Goal: Complete application form

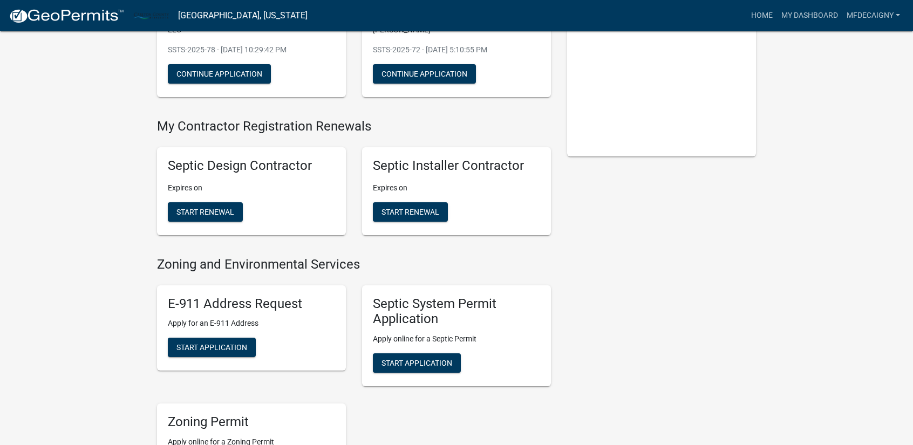
scroll to position [168, 0]
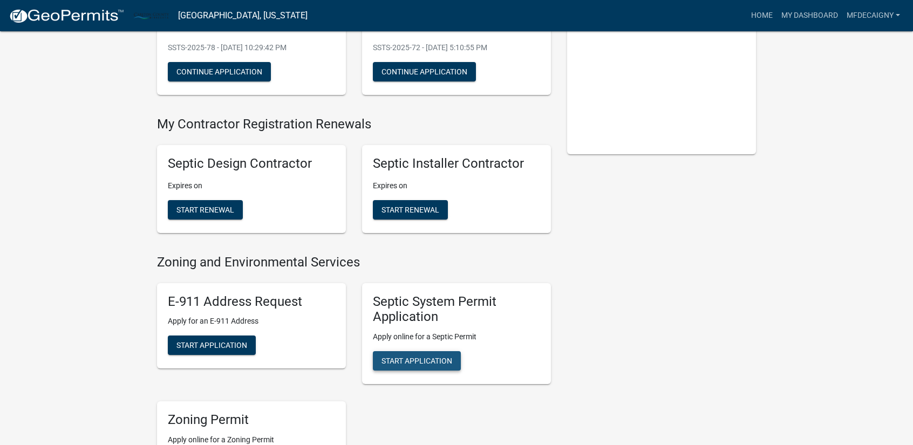
click at [420, 356] on span "Start Application" at bounding box center [416, 360] width 71 height 9
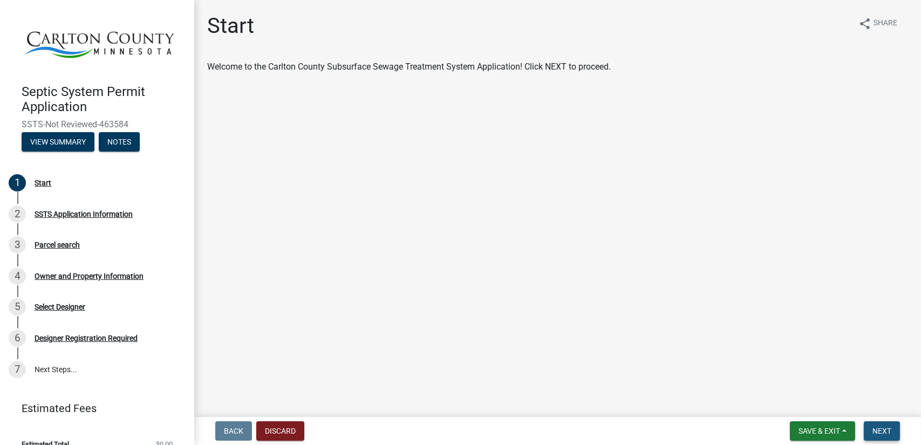
click at [876, 427] on span "Next" at bounding box center [881, 431] width 19 height 9
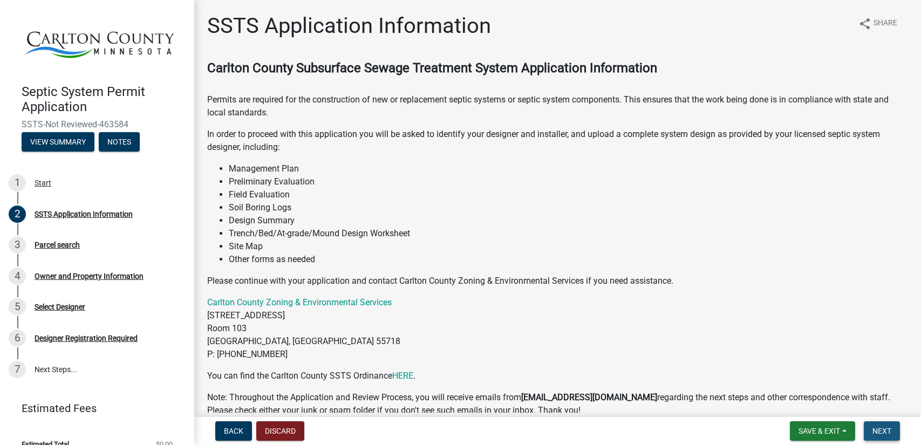
click at [876, 427] on span "Next" at bounding box center [881, 431] width 19 height 9
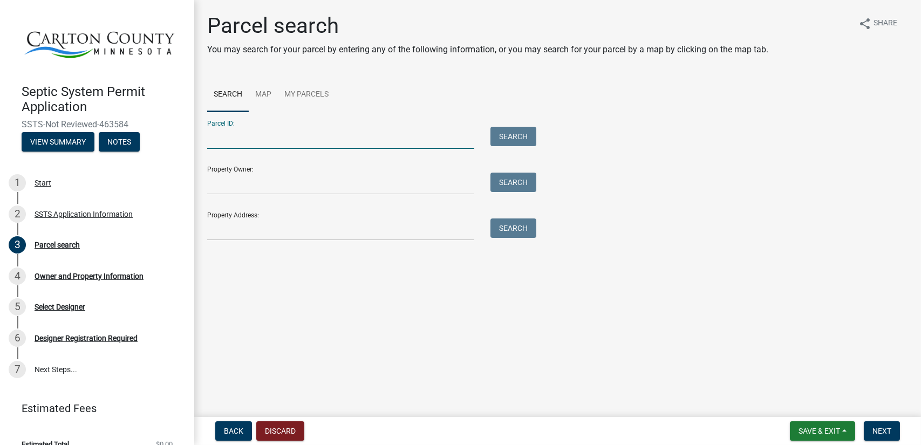
click at [262, 139] on input "Parcel ID:" at bounding box center [340, 138] width 267 height 22
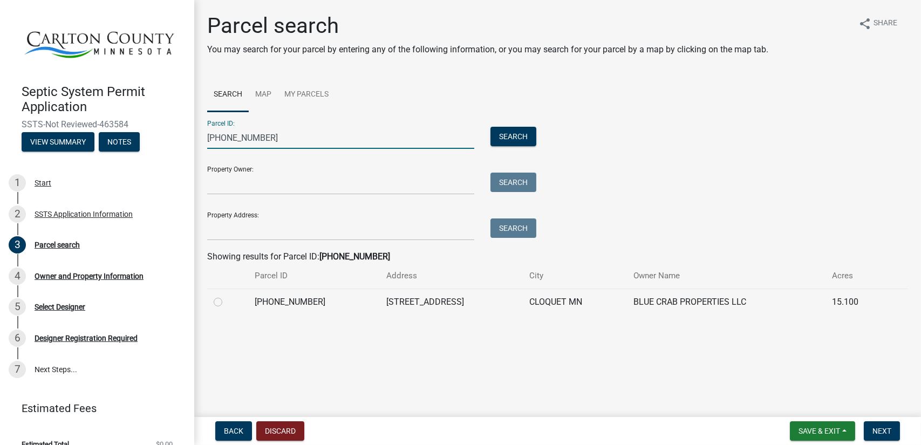
type input "[PHONE_NUMBER]"
click at [227, 296] on label at bounding box center [227, 296] width 0 height 0
click at [227, 303] on input "radio" at bounding box center [230, 299] width 7 height 7
radio input "true"
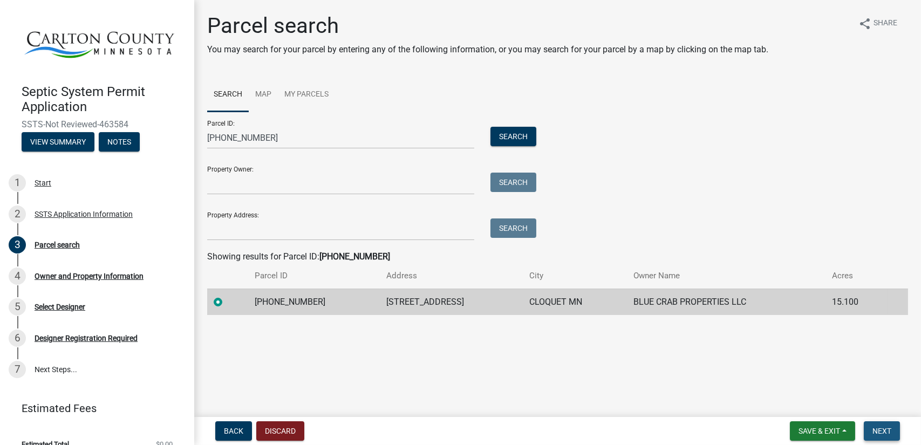
click at [873, 430] on span "Next" at bounding box center [881, 431] width 19 height 9
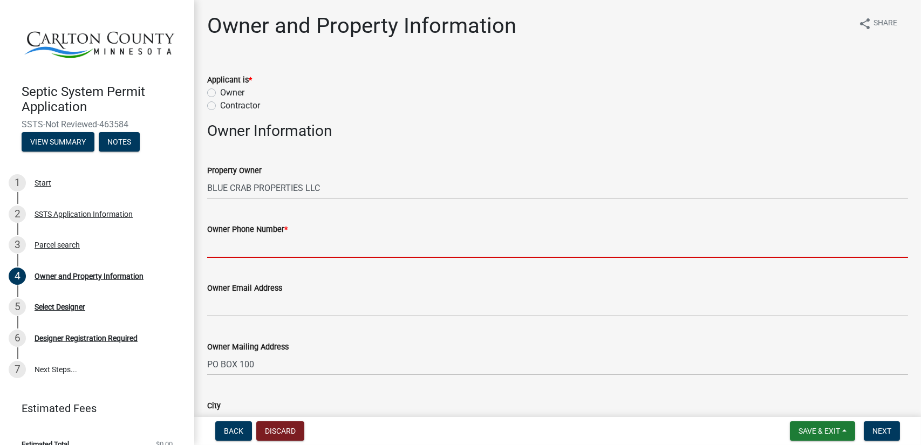
click at [305, 253] on input "Owner Phone Number *" at bounding box center [557, 247] width 701 height 22
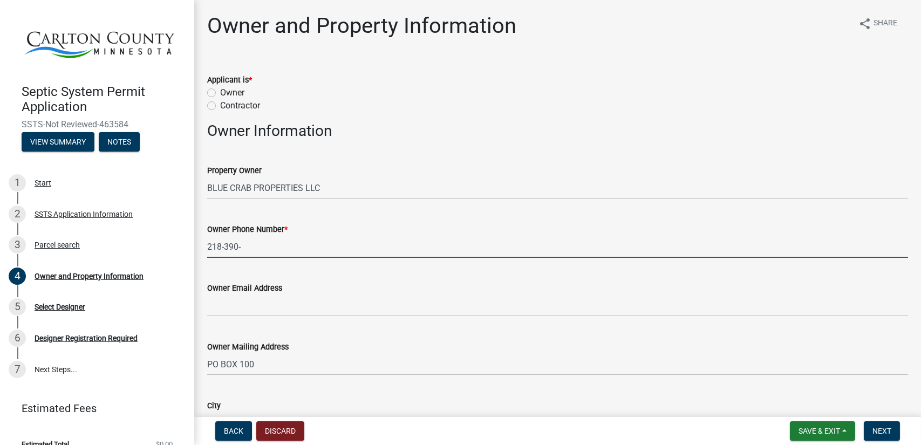
type input "[PHONE_NUMBER]"
click at [220, 108] on label "Contractor" at bounding box center [240, 105] width 40 height 13
click at [220, 106] on input "Contractor" at bounding box center [223, 102] width 7 height 7
radio input "true"
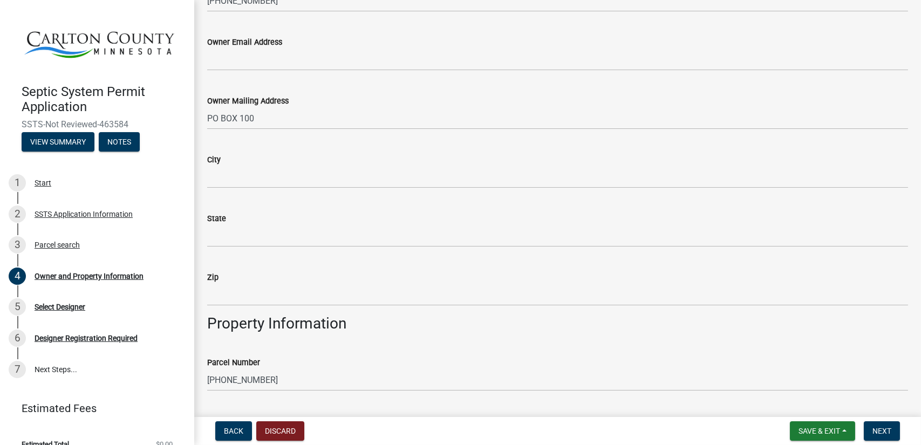
scroll to position [260, 0]
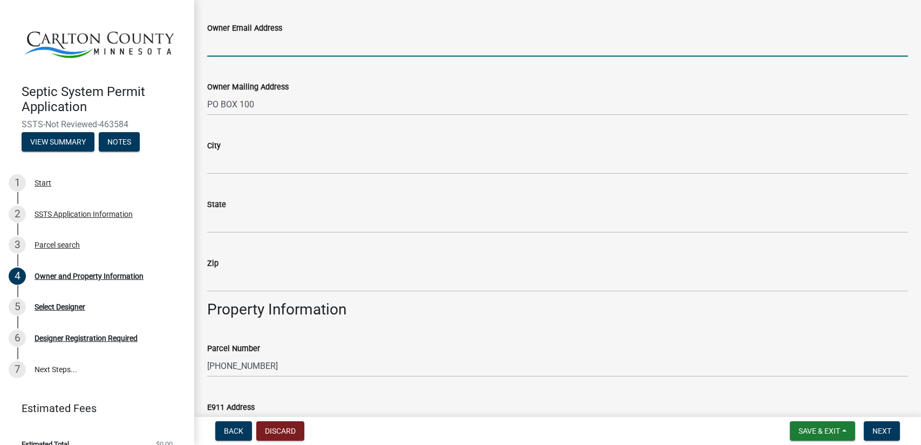
click at [285, 49] on input "Owner Email Address" at bounding box center [557, 46] width 701 height 22
type input "[EMAIL_ADDRESS][DOMAIN_NAME]"
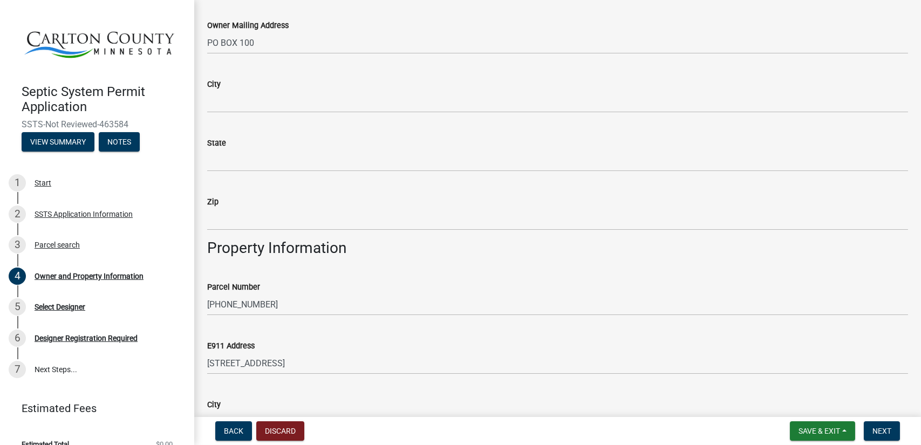
scroll to position [326, 0]
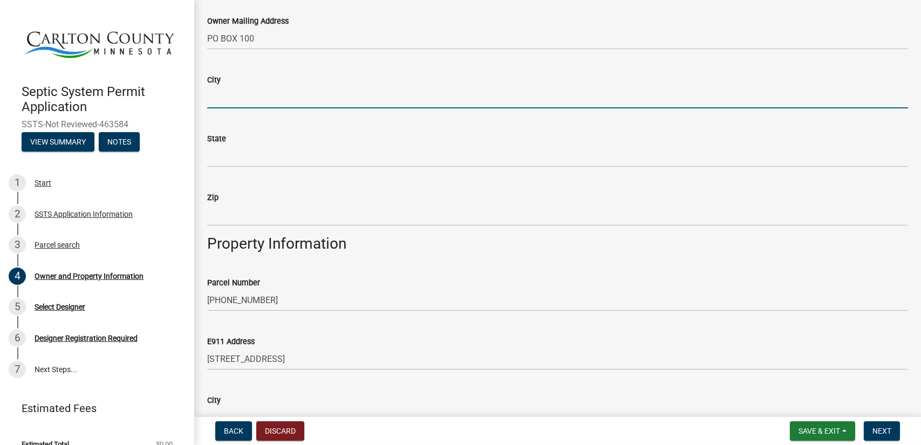
click at [248, 100] on input "City" at bounding box center [557, 97] width 701 height 22
type input "[PERSON_NAME]"
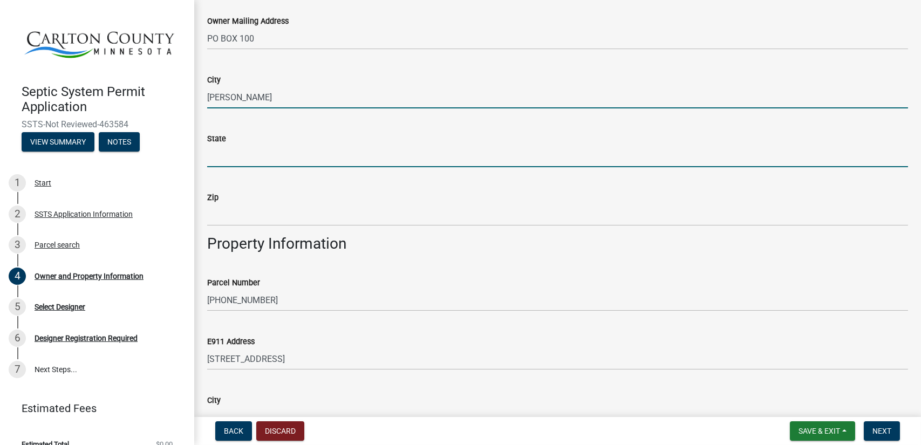
type input "[US_STATE]"
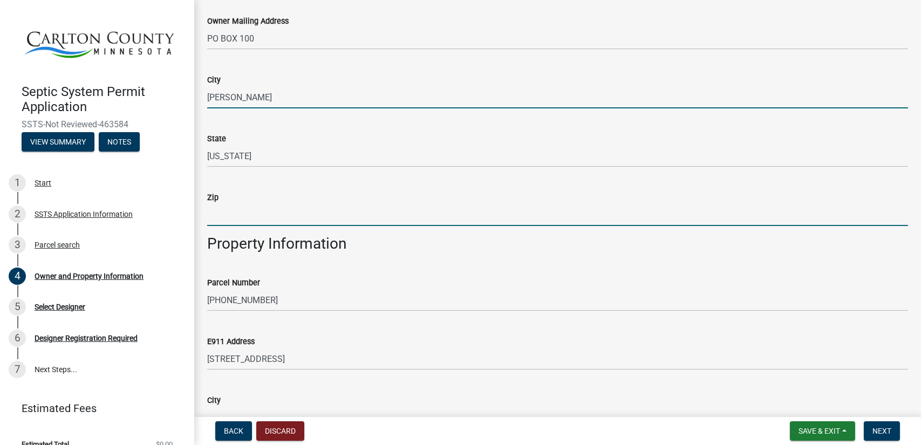
type input "55780"
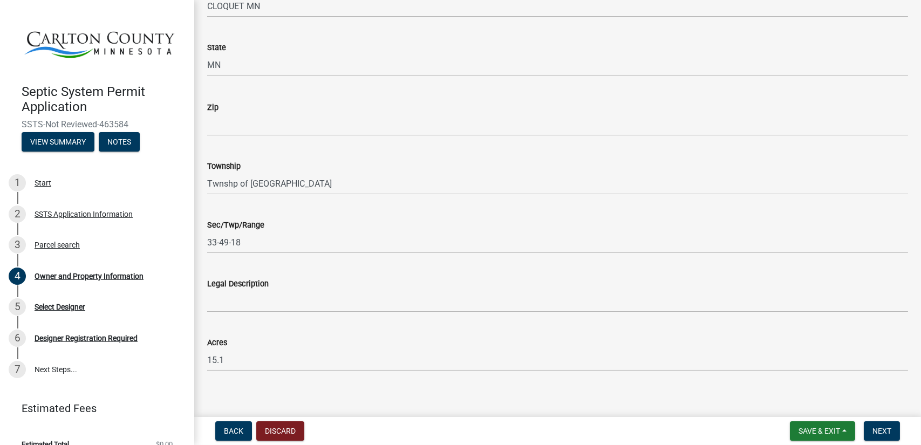
scroll to position [641, 0]
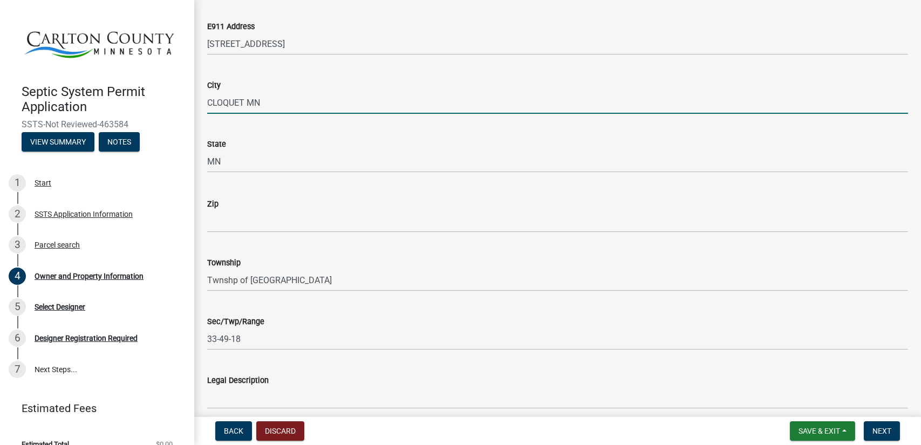
click at [275, 101] on input "CLOQUET MN" at bounding box center [557, 103] width 701 height 22
type input "CLOQUET"
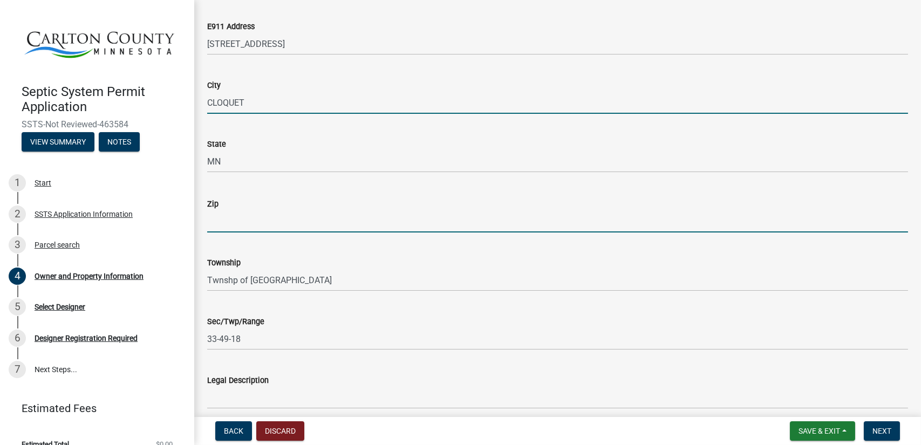
click at [239, 221] on input "Zip" at bounding box center [557, 221] width 701 height 22
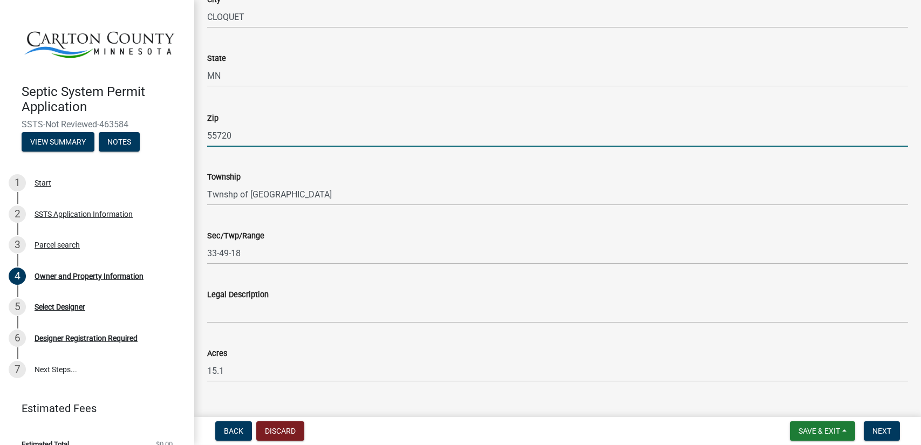
scroll to position [746, 0]
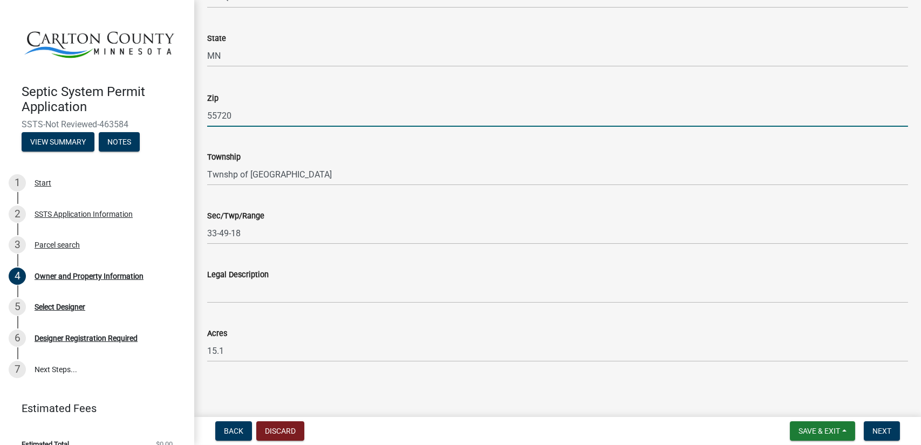
type input "55720"
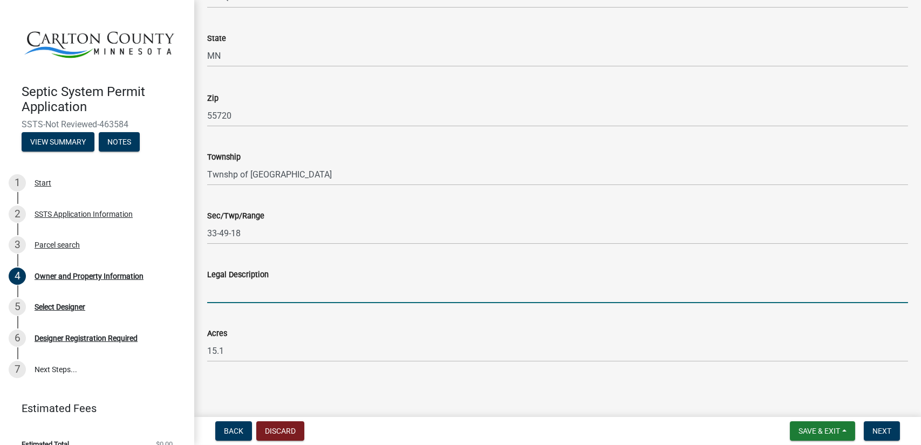
click at [272, 294] on input "Legal Description" at bounding box center [557, 292] width 701 height 22
paste input "LOT 2 EX PLATTED PART & EX E 20 AC AND UNDIV 5/60 INT IN LOT 11 BLK 1 PINE GROV…"
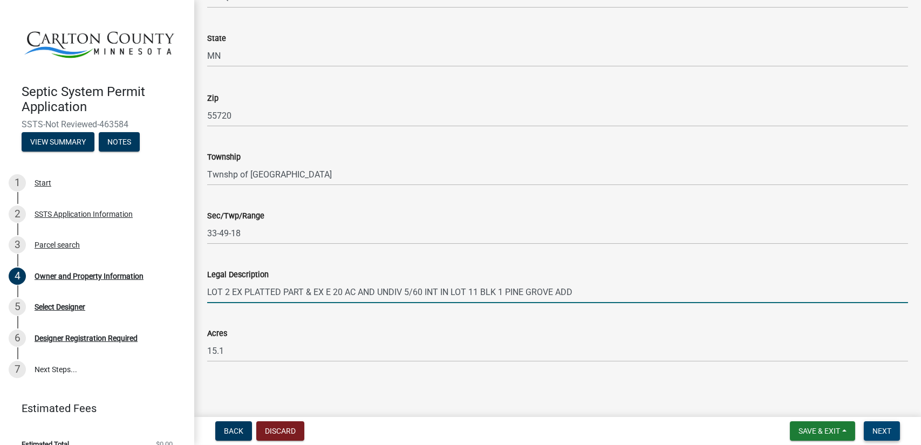
type input "LOT 2 EX PLATTED PART & EX E 20 AC AND UNDIV 5/60 INT IN LOT 11 BLK 1 PINE GROV…"
click at [873, 427] on span "Next" at bounding box center [881, 431] width 19 height 9
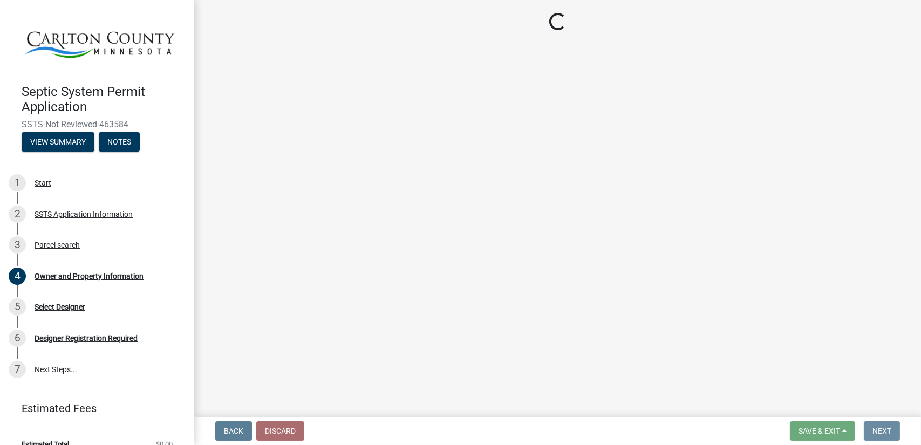
scroll to position [0, 0]
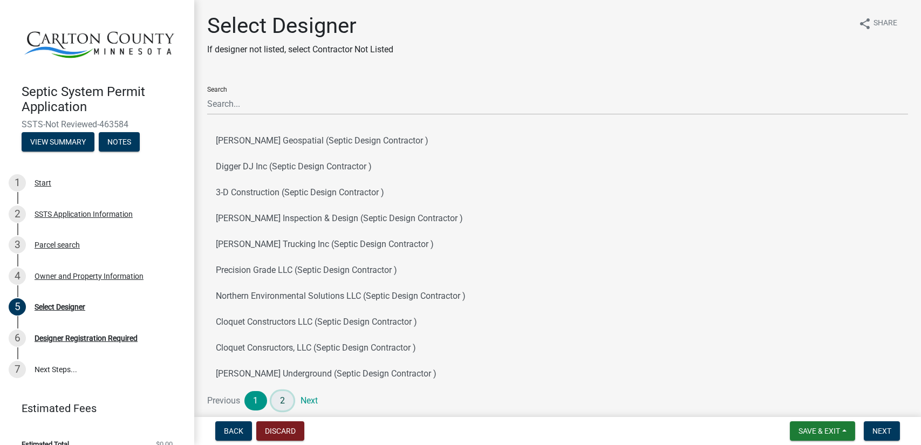
click at [281, 403] on link "2" at bounding box center [282, 400] width 23 height 19
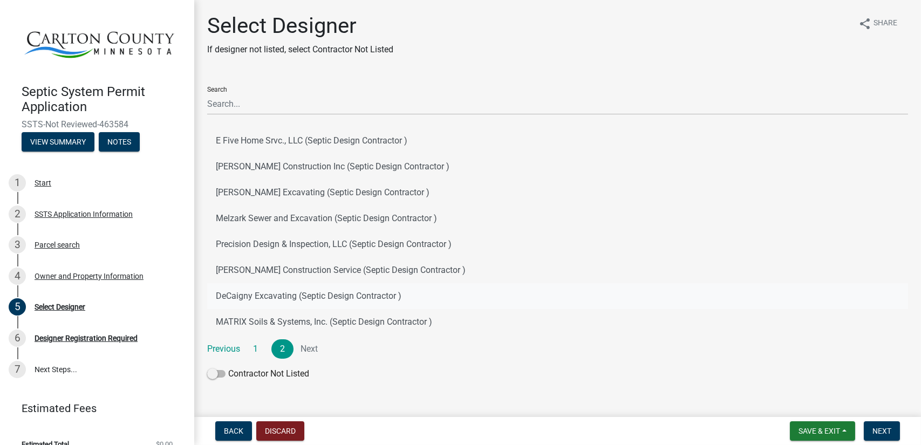
click at [323, 292] on button "DeCaigny Excavating (Septic Design Contractor )" at bounding box center [557, 296] width 701 height 26
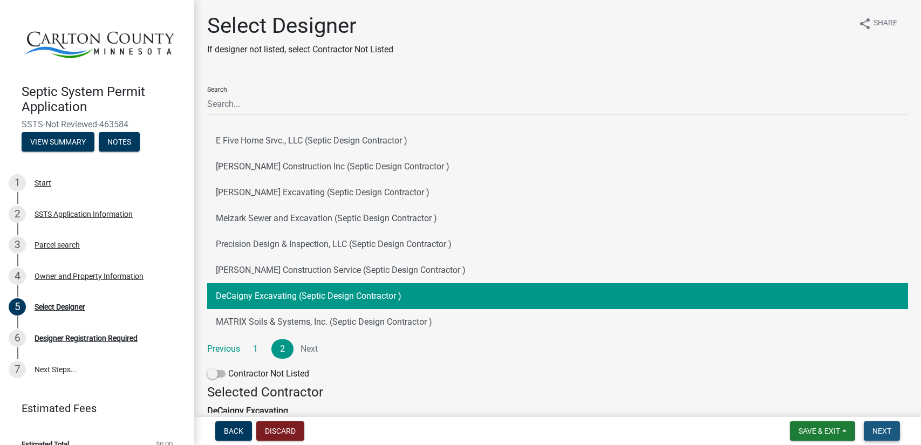
click at [877, 436] on button "Next" at bounding box center [881, 430] width 36 height 19
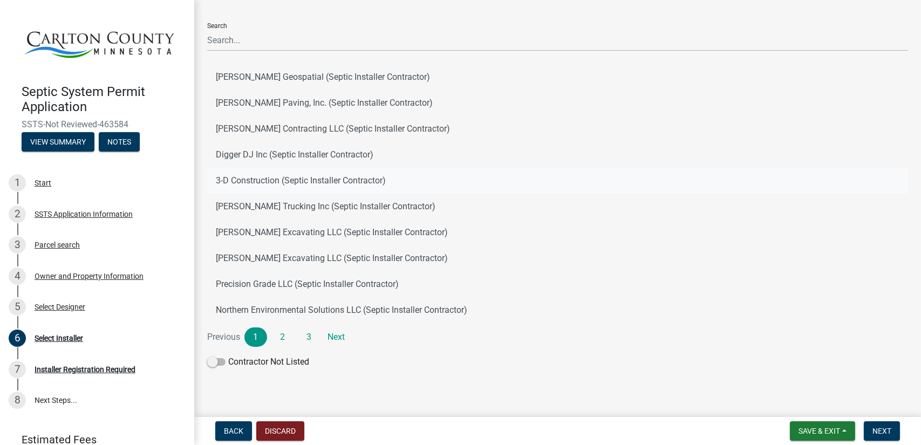
scroll to position [65, 0]
click at [287, 333] on link "2" at bounding box center [282, 335] width 23 height 19
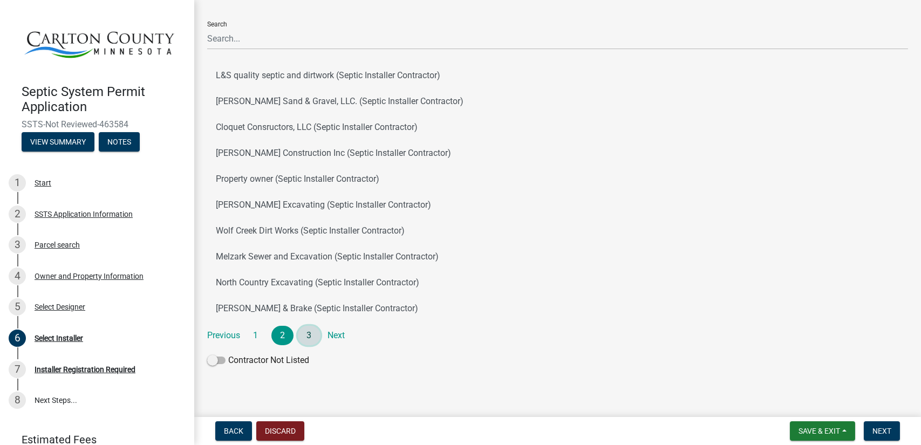
click at [313, 344] on link "3" at bounding box center [309, 335] width 23 height 19
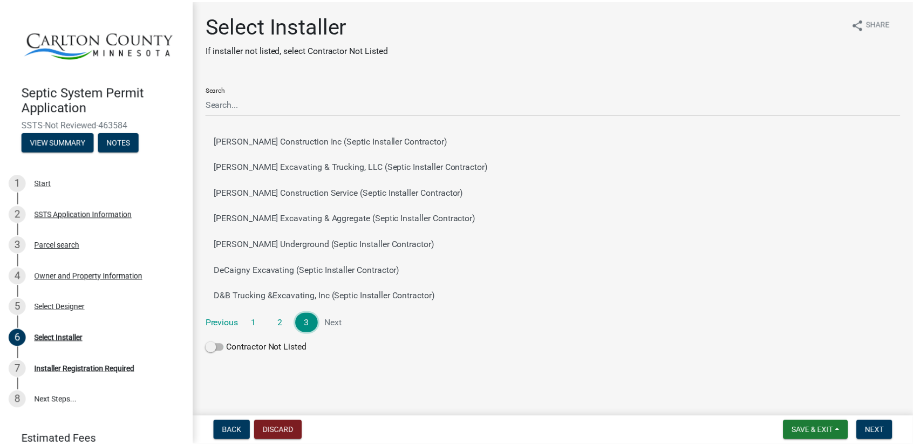
scroll to position [0, 0]
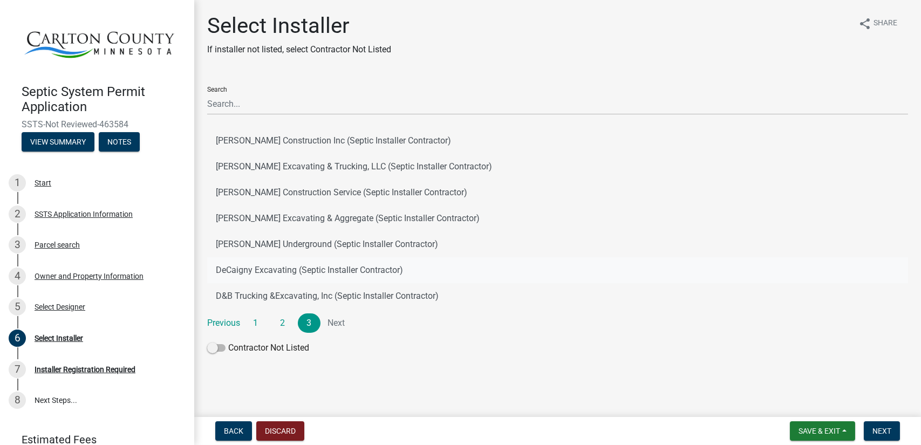
click at [278, 268] on button "DeCaigny Excavating (Septic Installer Contractor)" at bounding box center [557, 270] width 701 height 26
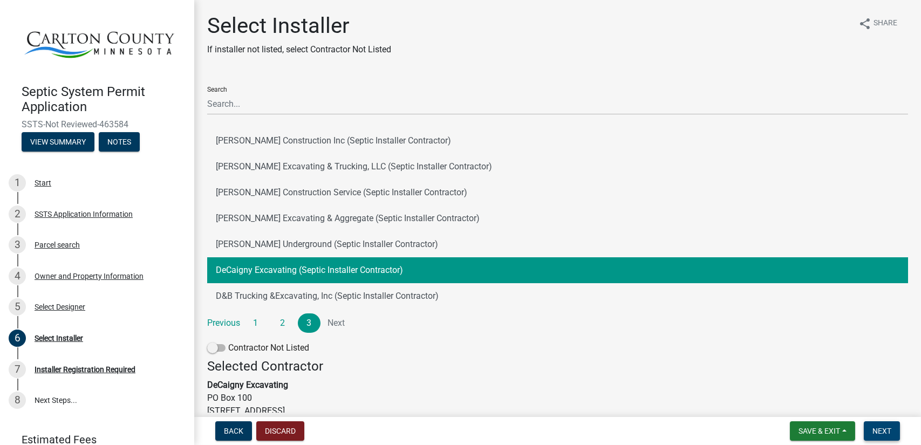
click at [879, 434] on span "Next" at bounding box center [881, 431] width 19 height 9
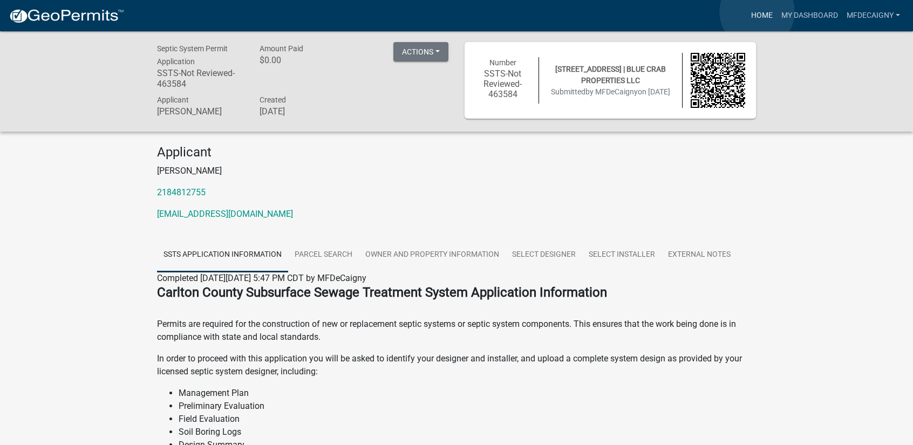
click at [757, 12] on link "Home" at bounding box center [761, 15] width 30 height 20
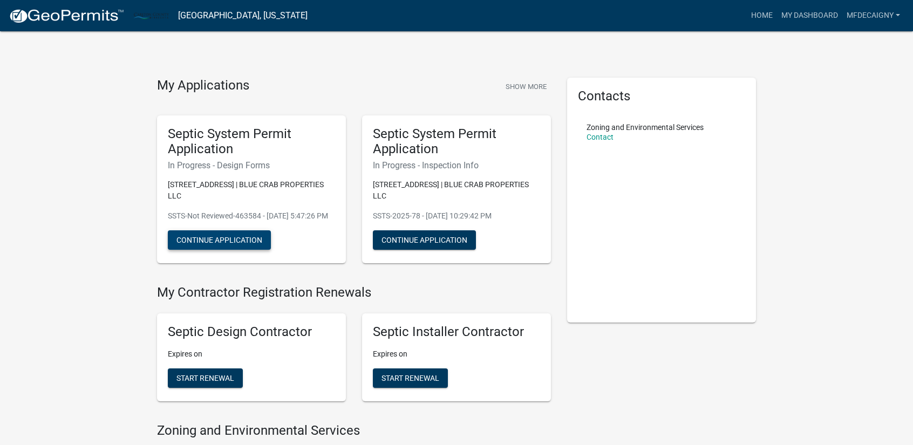
click at [256, 237] on button "Continue Application" at bounding box center [219, 239] width 103 height 19
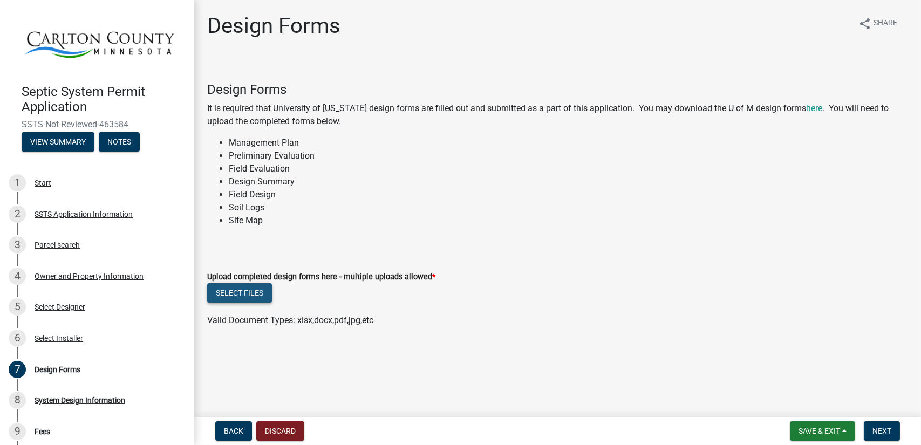
click at [231, 300] on button "Select files" at bounding box center [239, 292] width 65 height 19
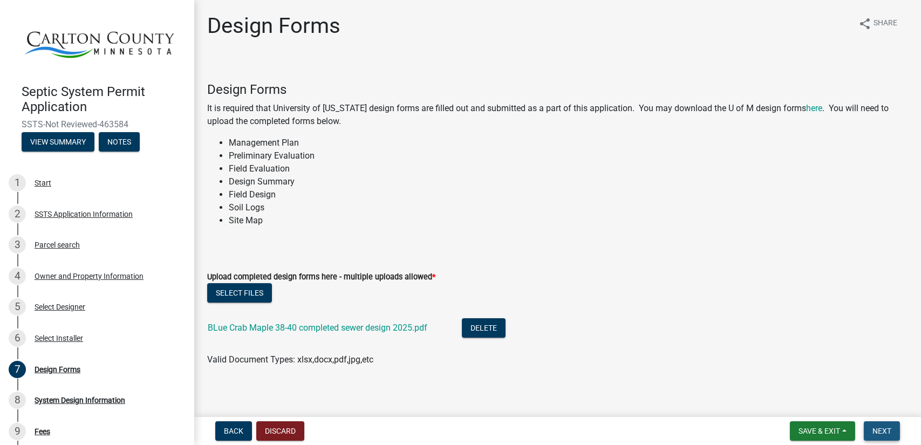
click at [878, 429] on span "Next" at bounding box center [881, 431] width 19 height 9
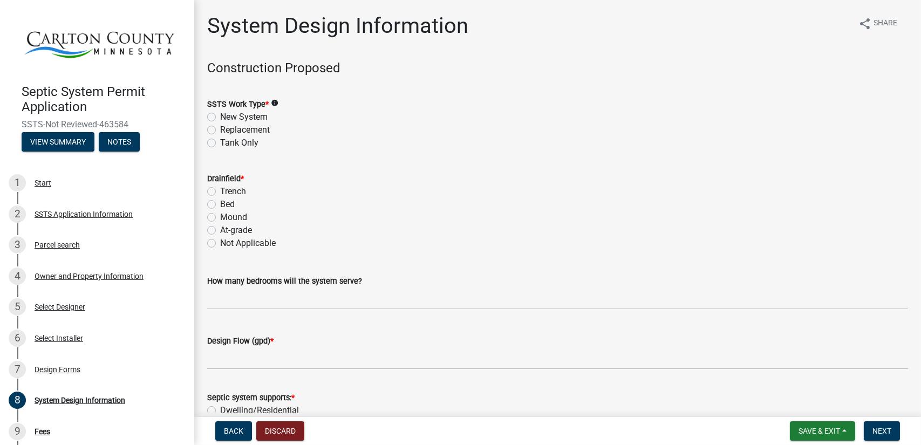
click at [220, 117] on label "New System" at bounding box center [243, 117] width 47 height 13
click at [220, 117] on input "New System" at bounding box center [223, 114] width 7 height 7
radio input "true"
click at [220, 191] on label "Trench" at bounding box center [233, 191] width 26 height 13
click at [220, 191] on input "Trench" at bounding box center [223, 188] width 7 height 7
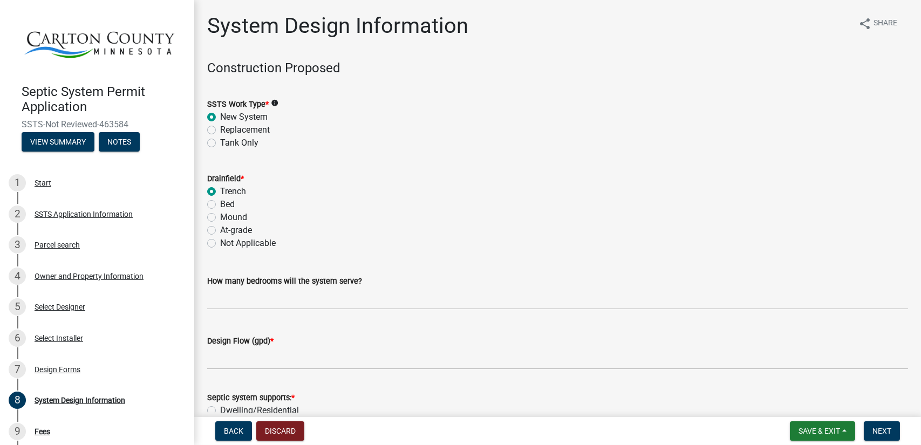
radio input "true"
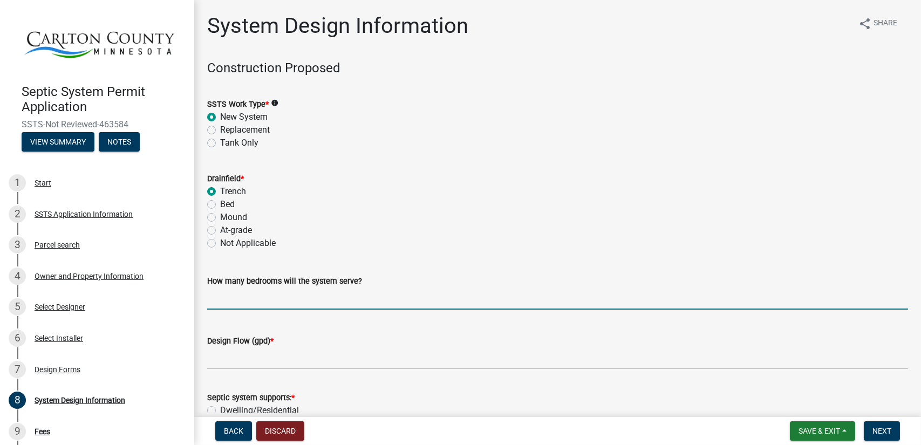
click at [261, 293] on input "text" at bounding box center [557, 298] width 701 height 22
type input "4"
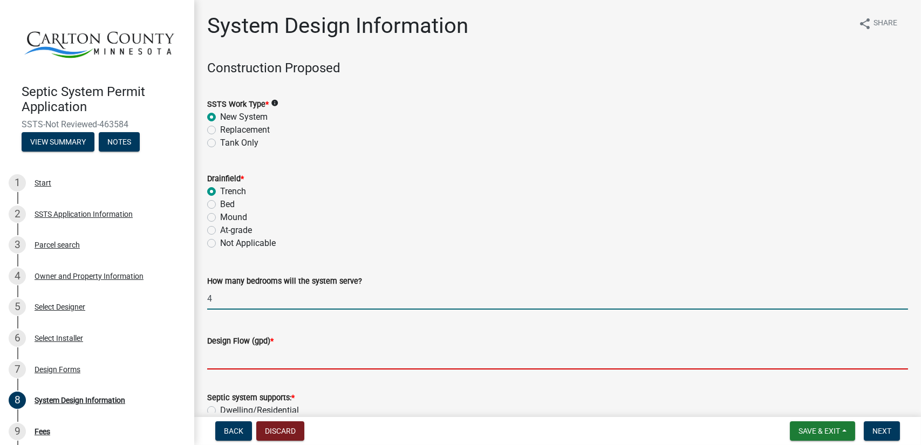
click at [249, 365] on input "Design Flow (gpd) *" at bounding box center [557, 358] width 701 height 22
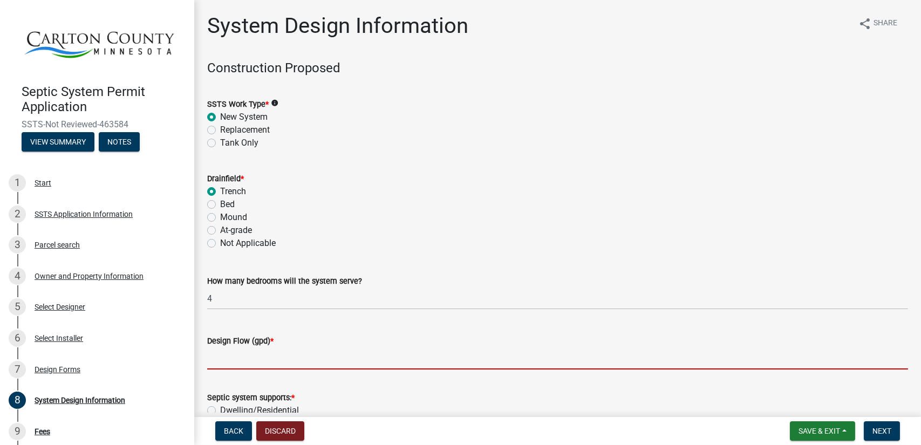
type input "600"
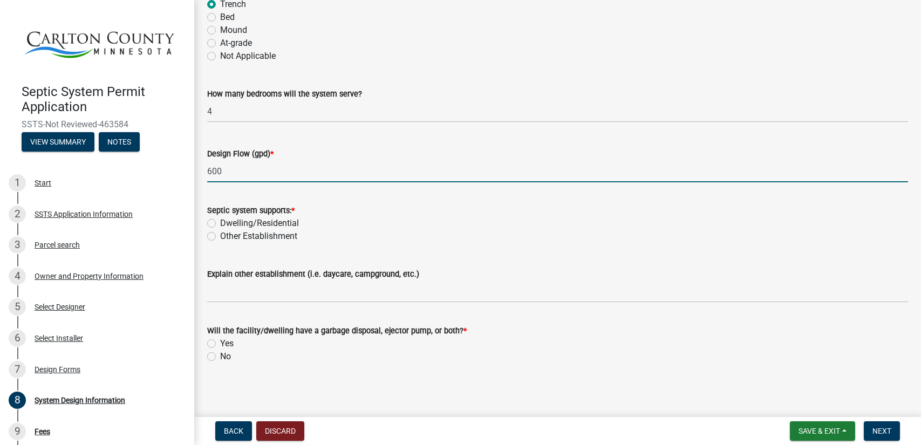
scroll to position [189, 0]
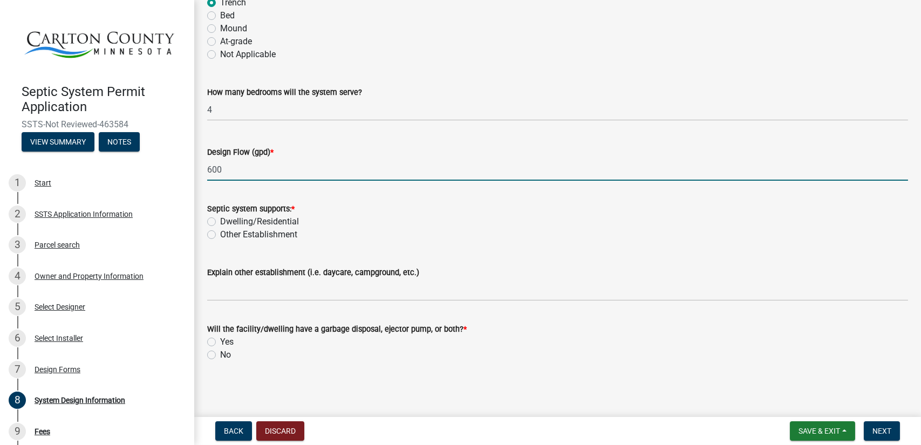
click at [220, 222] on label "Dwelling/Residential" at bounding box center [259, 221] width 79 height 13
click at [220, 222] on input "Dwelling/Residential" at bounding box center [223, 218] width 7 height 7
radio input "true"
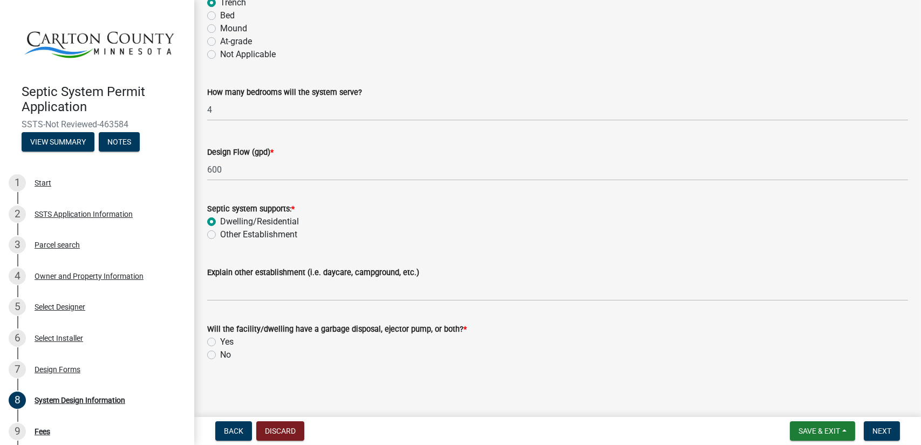
click at [220, 355] on label "No" at bounding box center [225, 354] width 11 height 13
click at [220, 355] on input "No" at bounding box center [223, 351] width 7 height 7
radio input "true"
click at [876, 427] on span "Next" at bounding box center [881, 431] width 19 height 9
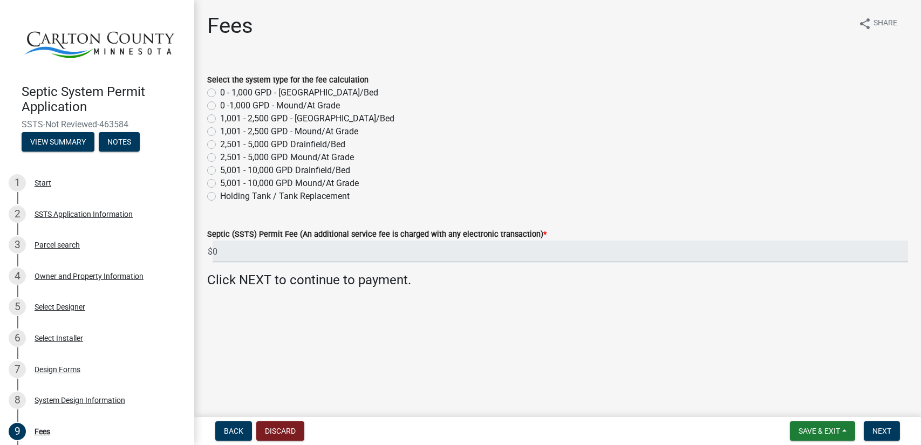
click at [220, 92] on label "0 - 1,000 GPD - [GEOGRAPHIC_DATA]/Bed" at bounding box center [299, 92] width 158 height 13
click at [220, 92] on input "0 - 1,000 GPD - [GEOGRAPHIC_DATA]/Bed" at bounding box center [223, 89] width 7 height 7
radio input "true"
click at [887, 435] on span "Next" at bounding box center [881, 431] width 19 height 9
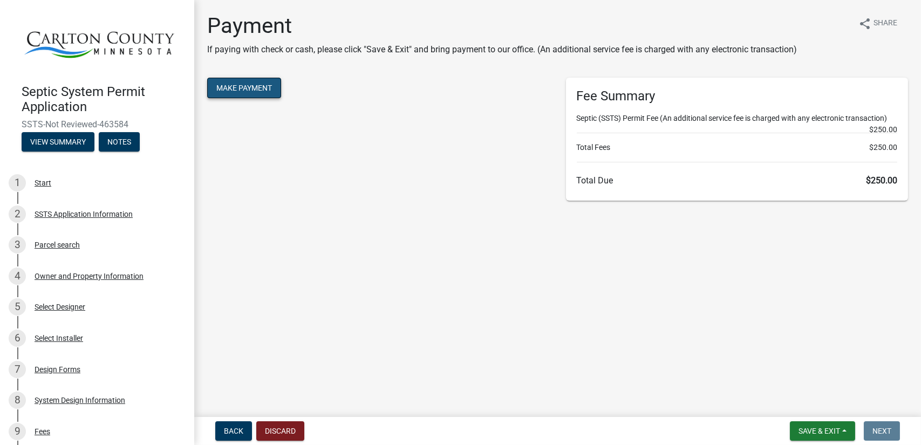
click at [265, 83] on button "Make Payment" at bounding box center [244, 88] width 74 height 20
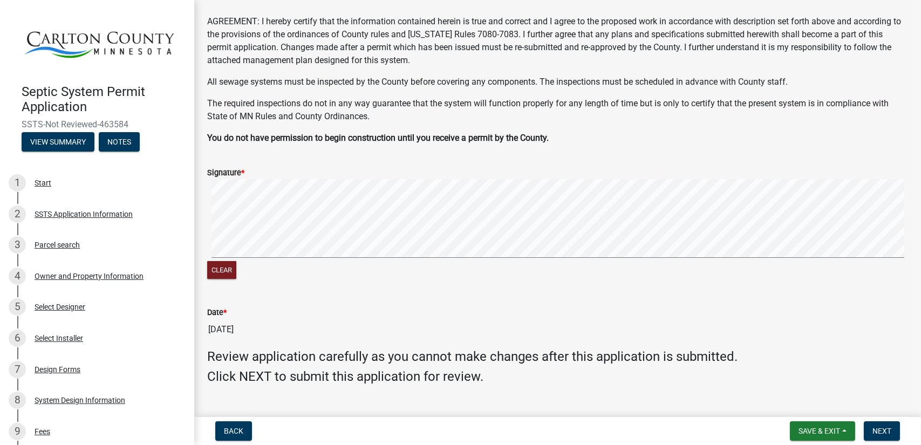
scroll to position [30, 0]
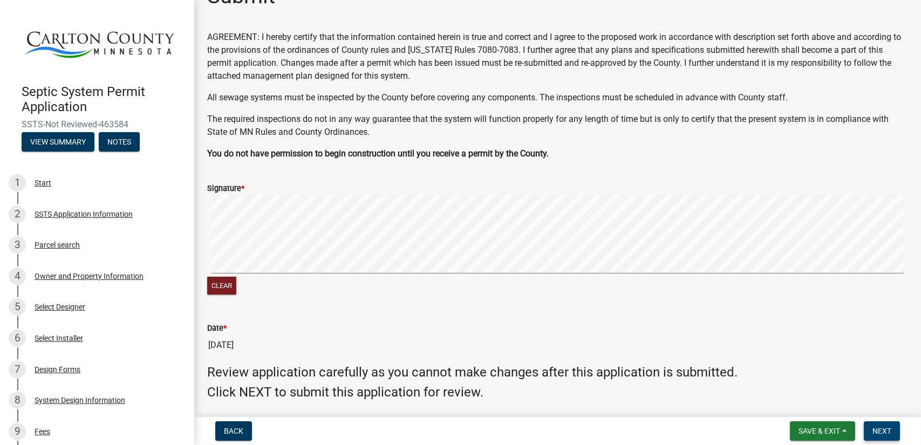
click at [888, 428] on span "Next" at bounding box center [881, 431] width 19 height 9
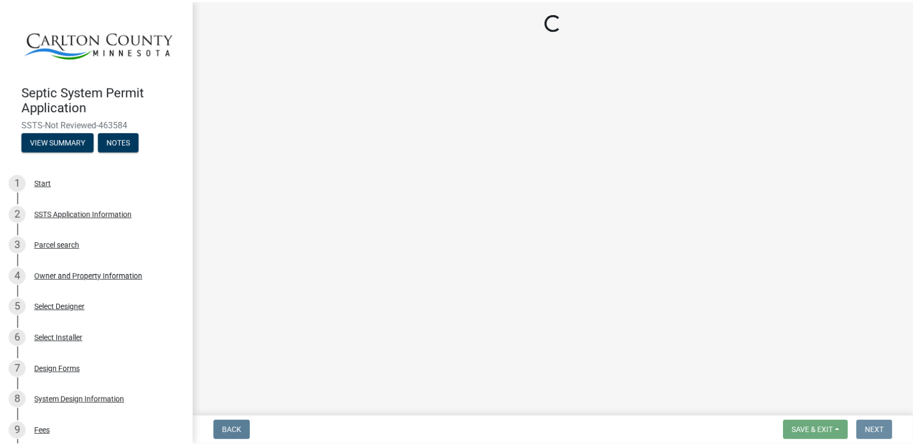
scroll to position [0, 0]
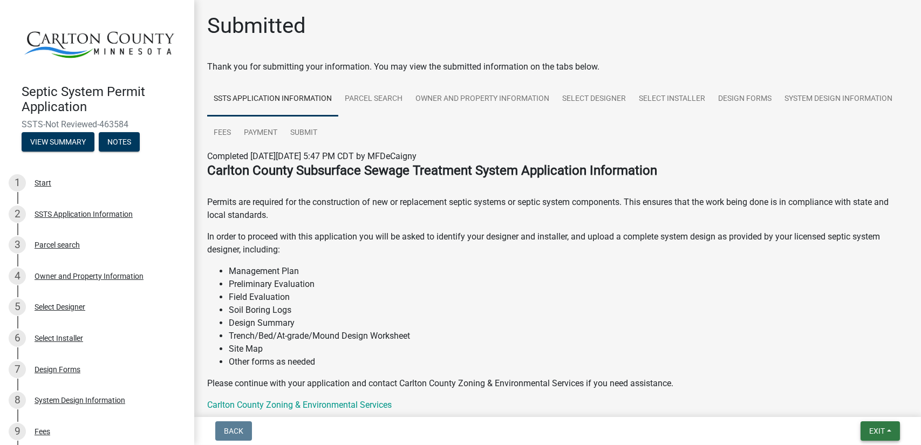
click at [888, 428] on button "Exit" at bounding box center [879, 430] width 39 height 19
click at [863, 394] on button "Save & Exit" at bounding box center [856, 403] width 86 height 26
